Goal: Information Seeking & Learning: Find specific fact

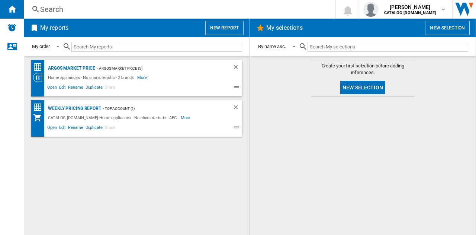
click at [164, 12] on div "Search" at bounding box center [178, 9] width 276 height 10
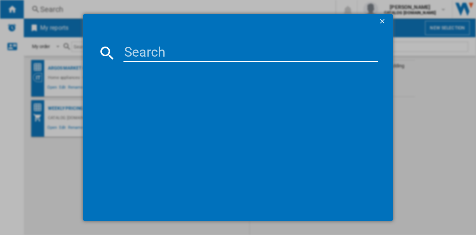
click at [170, 51] on input at bounding box center [251, 53] width 255 height 18
type input "dce731110M"
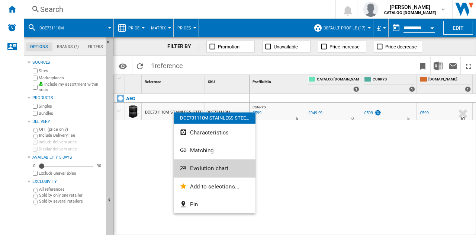
click at [211, 167] on span "Evolution chart" at bounding box center [209, 168] width 38 height 7
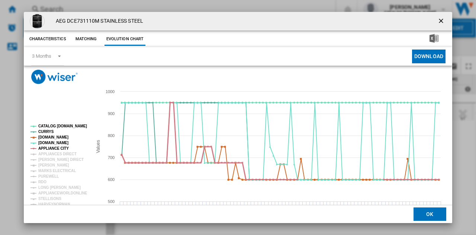
click at [62, 148] on tspan "APPLIANCE CITY" at bounding box center [53, 148] width 31 height 4
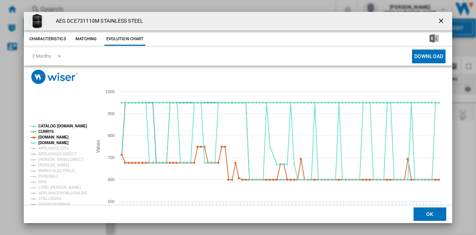
click at [62, 148] on tspan "APPLIANCE CITY" at bounding box center [53, 148] width 31 height 4
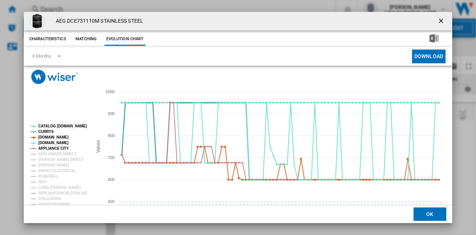
click at [48, 131] on tspan "CURRYS" at bounding box center [46, 132] width 16 height 4
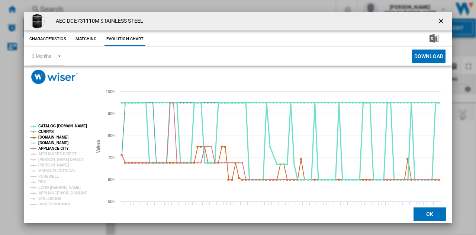
click at [44, 142] on tspan "[DOMAIN_NAME]" at bounding box center [53, 143] width 30 height 4
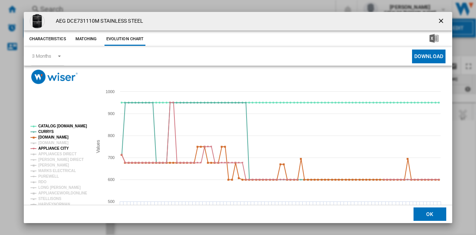
click at [44, 142] on tspan "[DOMAIN_NAME]" at bounding box center [53, 143] width 30 height 4
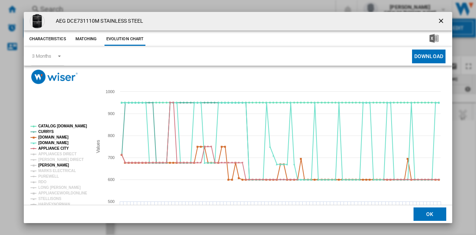
click at [50, 163] on tspan "[PERSON_NAME]" at bounding box center [53, 165] width 31 height 4
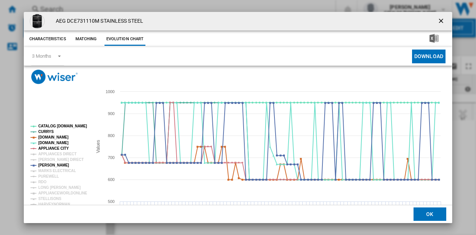
click at [50, 163] on tspan "[PERSON_NAME]" at bounding box center [53, 165] width 31 height 4
